Goal: Transaction & Acquisition: Purchase product/service

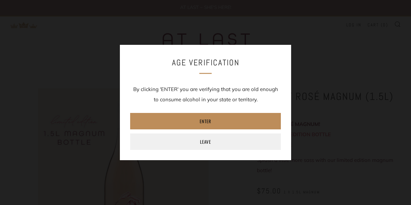
click at [205, 119] on link "Enter" at bounding box center [205, 121] width 151 height 16
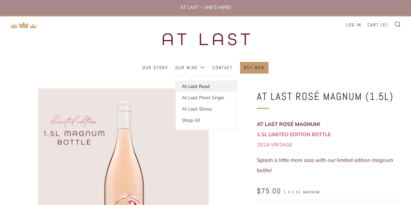
click at [193, 84] on link "At Last Rosé" at bounding box center [206, 85] width 61 height 11
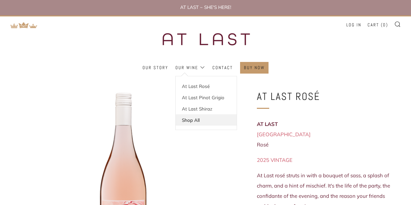
click at [192, 118] on link "Shop All" at bounding box center [206, 119] width 61 height 11
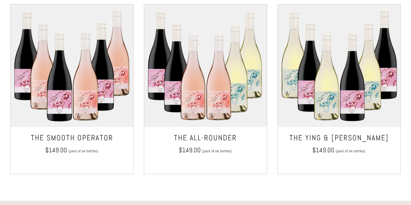
scroll to position [501, 0]
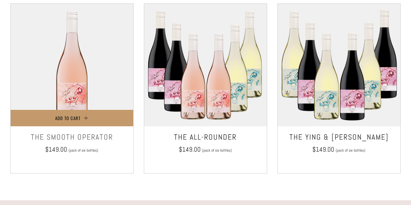
click at [50, 100] on img at bounding box center [72, 65] width 123 height 123
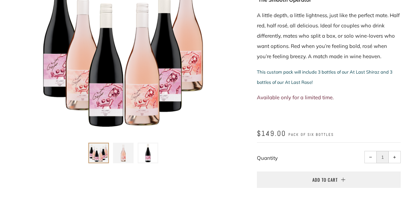
scroll to position [124, 0]
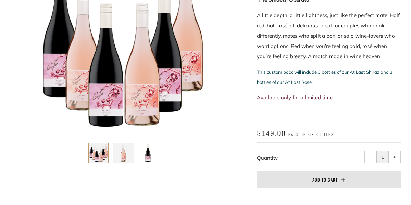
click at [351, 178] on button "Add to Cart" at bounding box center [329, 179] width 144 height 16
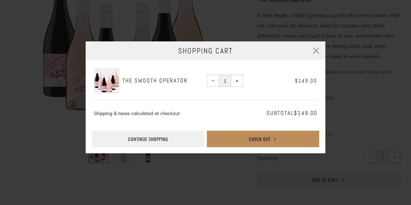
click at [263, 139] on button "Check Out" at bounding box center [263, 139] width 112 height 16
